Goal: Task Accomplishment & Management: Complete application form

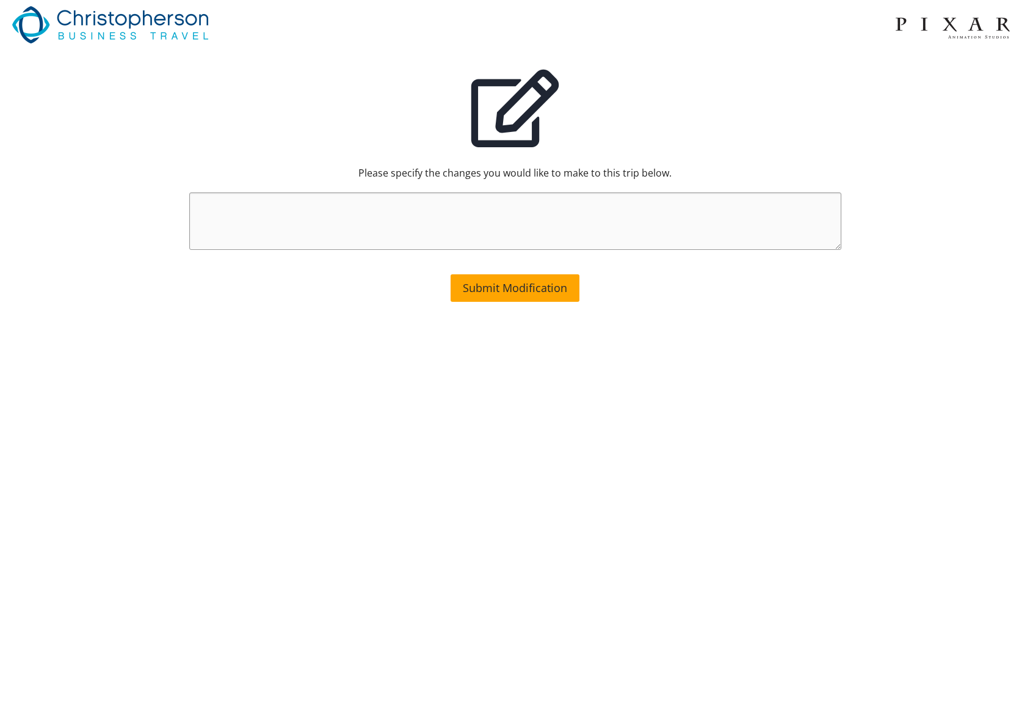
click at [485, 203] on textarea at bounding box center [515, 220] width 652 height 57
type textarea "Please add the 4 digit department code for this trip. Thanks!"
click at [508, 286] on span "Submit Modification" at bounding box center [515, 287] width 104 height 15
click at [464, 214] on textarea at bounding box center [515, 220] width 652 height 57
paste textarea "[PERSON_NAME] [DATE]"
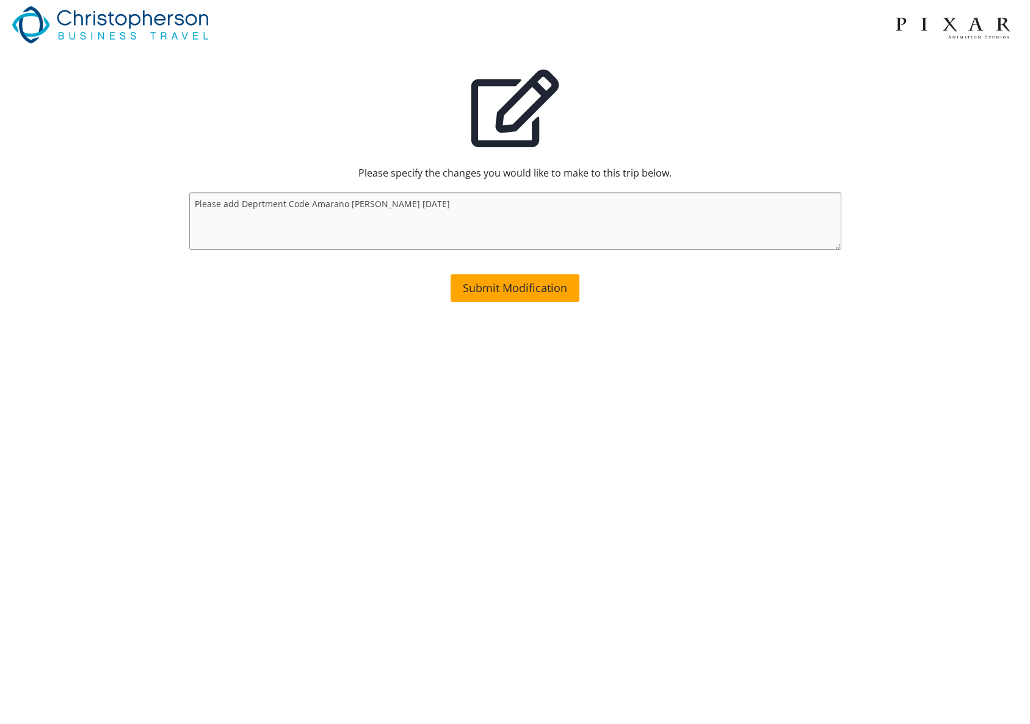
drag, startPoint x: 308, startPoint y: 204, endPoint x: 481, endPoint y: 203, distance: 172.9
click at [481, 203] on textarea "Please add Deprtment Code Amarano [PERSON_NAME] [DATE]" at bounding box center [515, 220] width 652 height 57
click at [255, 205] on textarea "Please add Deprtment Code 4191 to this booking. Thank you!" at bounding box center [515, 220] width 652 height 57
type textarea "Please add Department Code 4191 to this booking. Thank you!"
click at [517, 285] on span "Submit Modification" at bounding box center [515, 287] width 104 height 15
